Goal: Information Seeking & Learning: Learn about a topic

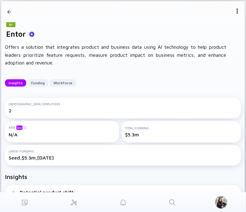
click at [165, 201] on link "Search" at bounding box center [172, 203] width 49 height 20
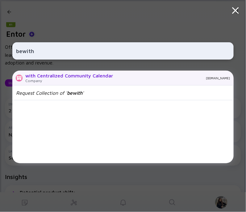
type input "bewith"
click at [57, 79] on div "Company" at bounding box center [69, 81] width 88 height 5
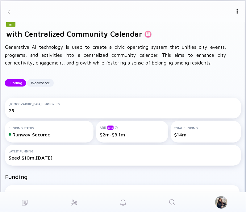
click at [122, 75] on div "81 with Centralized Community Calendar Generative AI technology is used to crea…" at bounding box center [123, 58] width 244 height 72
click at [174, 199] on icon "Search" at bounding box center [172, 202] width 7 height 7
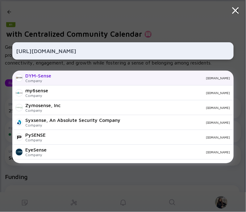
type input "[URL][DOMAIN_NAME]"
click at [43, 78] on div "DYM-Sense" at bounding box center [38, 76] width 26 height 6
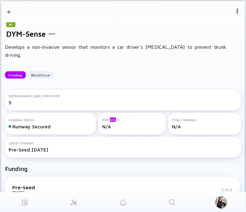
click at [170, 200] on icon "Search" at bounding box center [172, 202] width 7 height 7
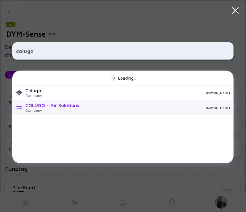
type input "colugo"
click at [54, 113] on div "COLUGO - Air Solutions Company [DOMAIN_NAME]" at bounding box center [123, 107] width 222 height 15
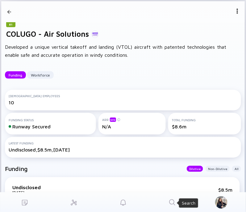
click at [174, 202] on icon "Search" at bounding box center [172, 202] width 7 height 7
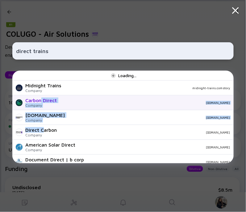
drag, startPoint x: 42, startPoint y: 130, endPoint x: 41, endPoint y: 97, distance: 33.4
click at [41, 97] on div "Loading... Midnight Trains Company midnight-trains.comstory Carbon Direct Compa…" at bounding box center [123, 117] width 222 height 93
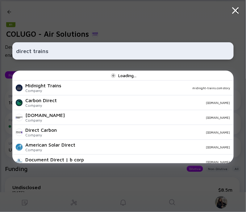
click at [32, 52] on input "direct trains" at bounding box center [123, 50] width 214 height 11
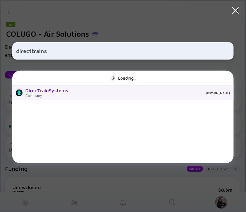
type input "directtrains"
click at [64, 96] on div "Company" at bounding box center [46, 95] width 43 height 5
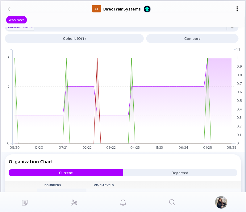
scroll to position [317, 0]
